Goal: Task Accomplishment & Management: Manage account settings

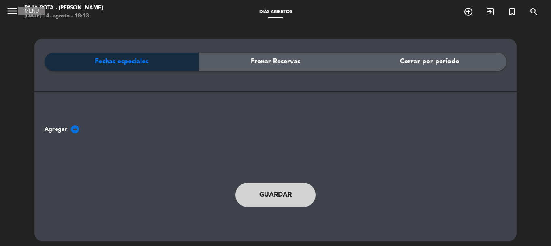
click at [13, 8] on icon "menu" at bounding box center [12, 11] width 12 height 12
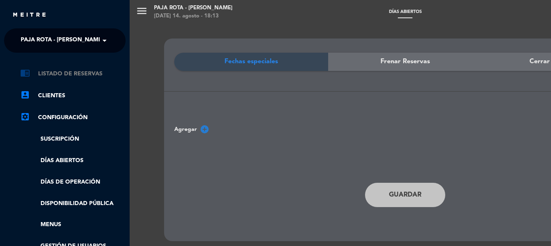
click at [61, 74] on link "chrome_reader_mode Listado de Reservas" at bounding box center [72, 74] width 105 height 10
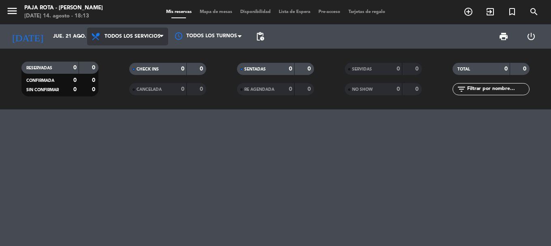
click at [130, 30] on span "Todos los servicios" at bounding box center [127, 37] width 81 height 18
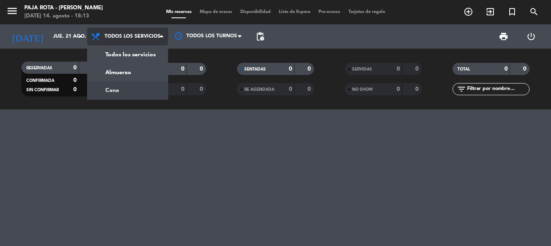
click at [121, 92] on div "menu PAJA ROTA - [PERSON_NAME] [DATE] 14. agosto - 18:13 Mis reservas Mapa de m…" at bounding box center [275, 54] width 551 height 109
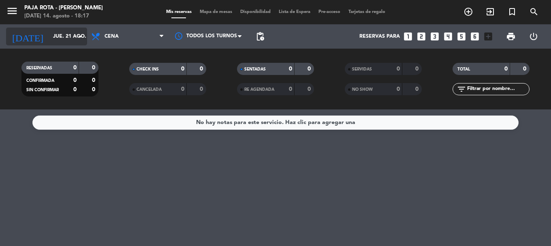
click at [54, 34] on input "jue. 21 ago." at bounding box center [83, 37] width 68 height 14
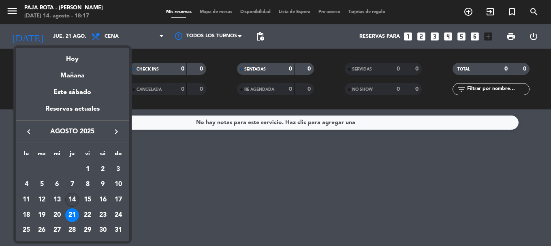
click at [74, 198] on div "14" at bounding box center [72, 200] width 14 height 14
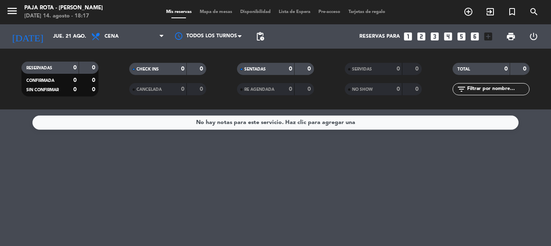
type input "jue. 14 ago."
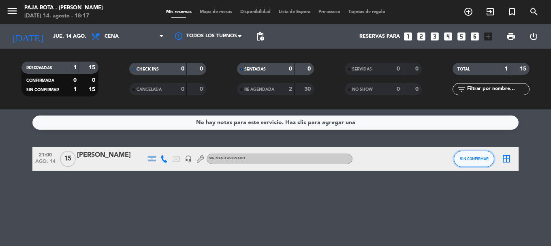
click at [479, 165] on button "SIN CONFIRMAR" at bounding box center [474, 159] width 41 height 16
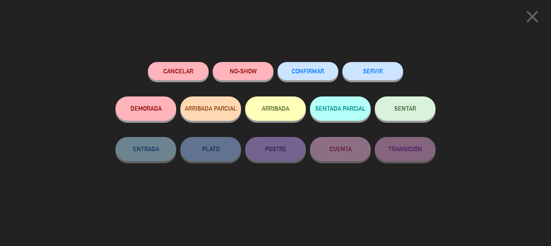
click at [316, 77] on button "CONFIRMAR" at bounding box center [307, 71] width 61 height 18
